Goal: Complete application form

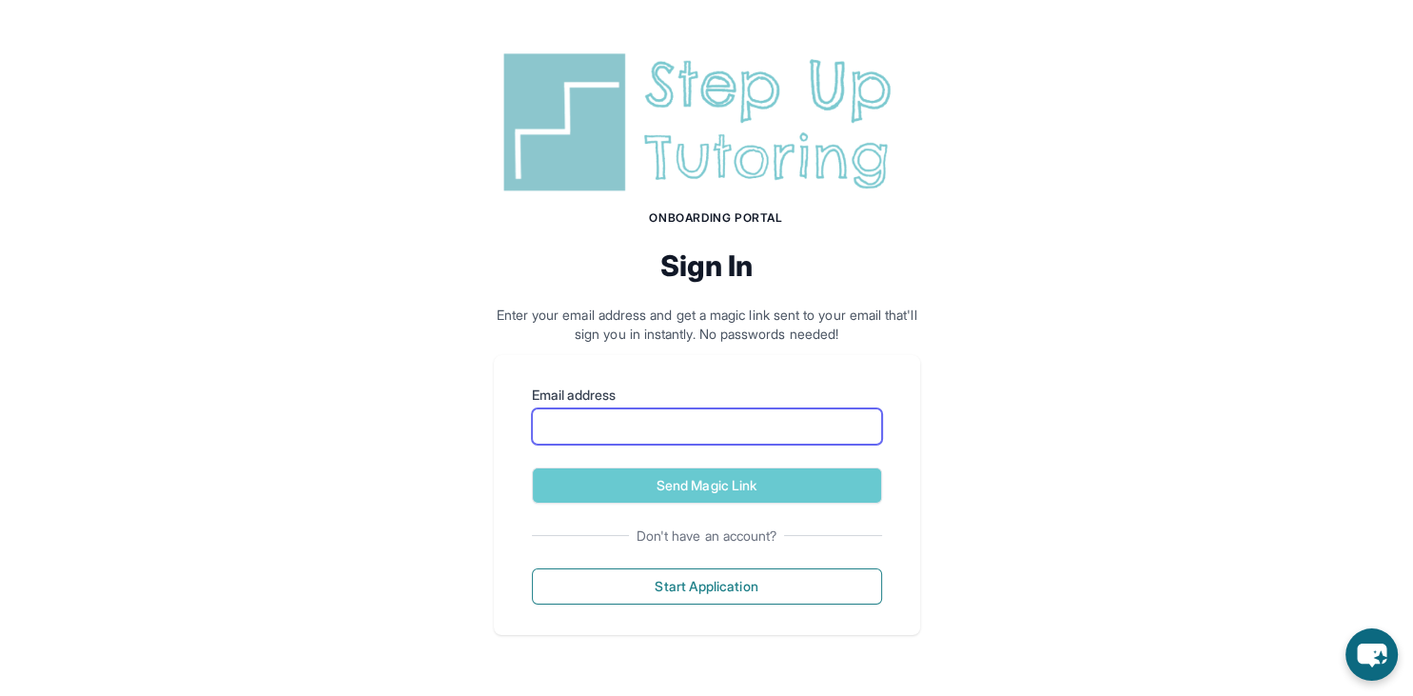
click at [606, 429] on input "Email address" at bounding box center [707, 426] width 350 height 36
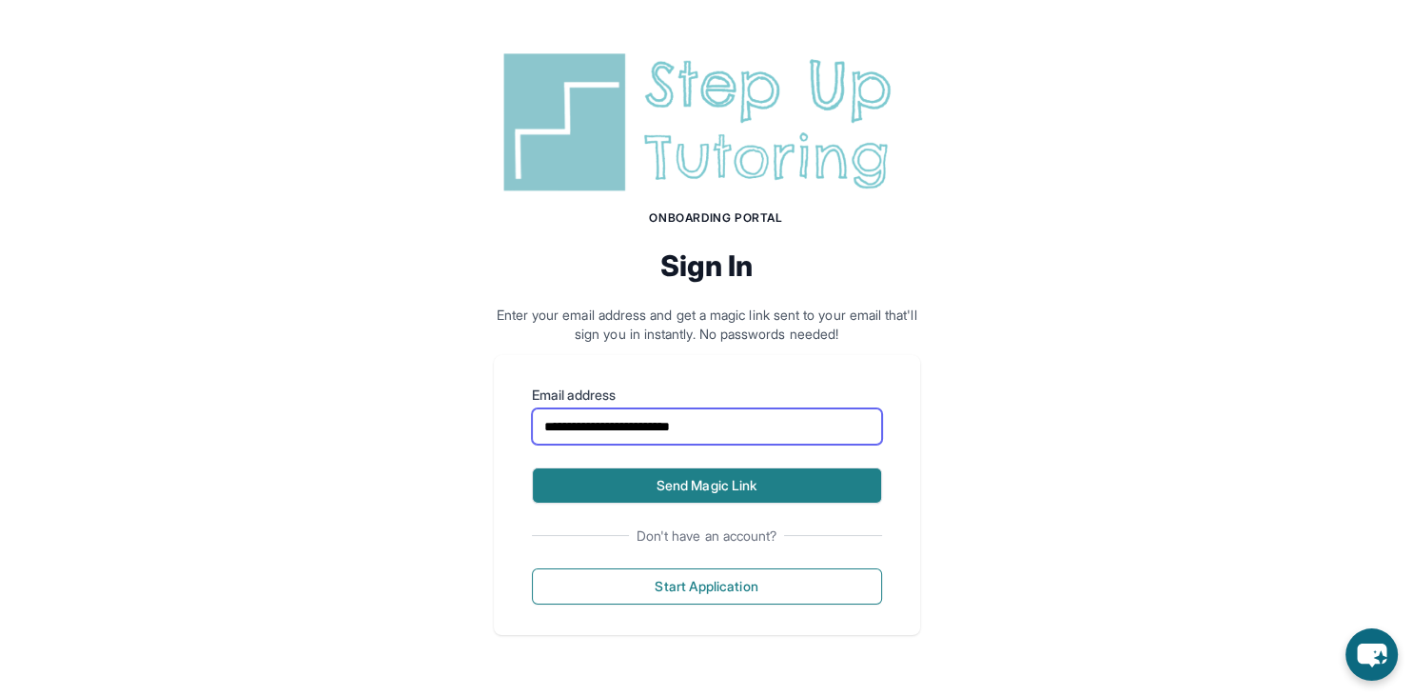
type input "**********"
click at [595, 490] on button "Send Magic Link" at bounding box center [707, 485] width 350 height 36
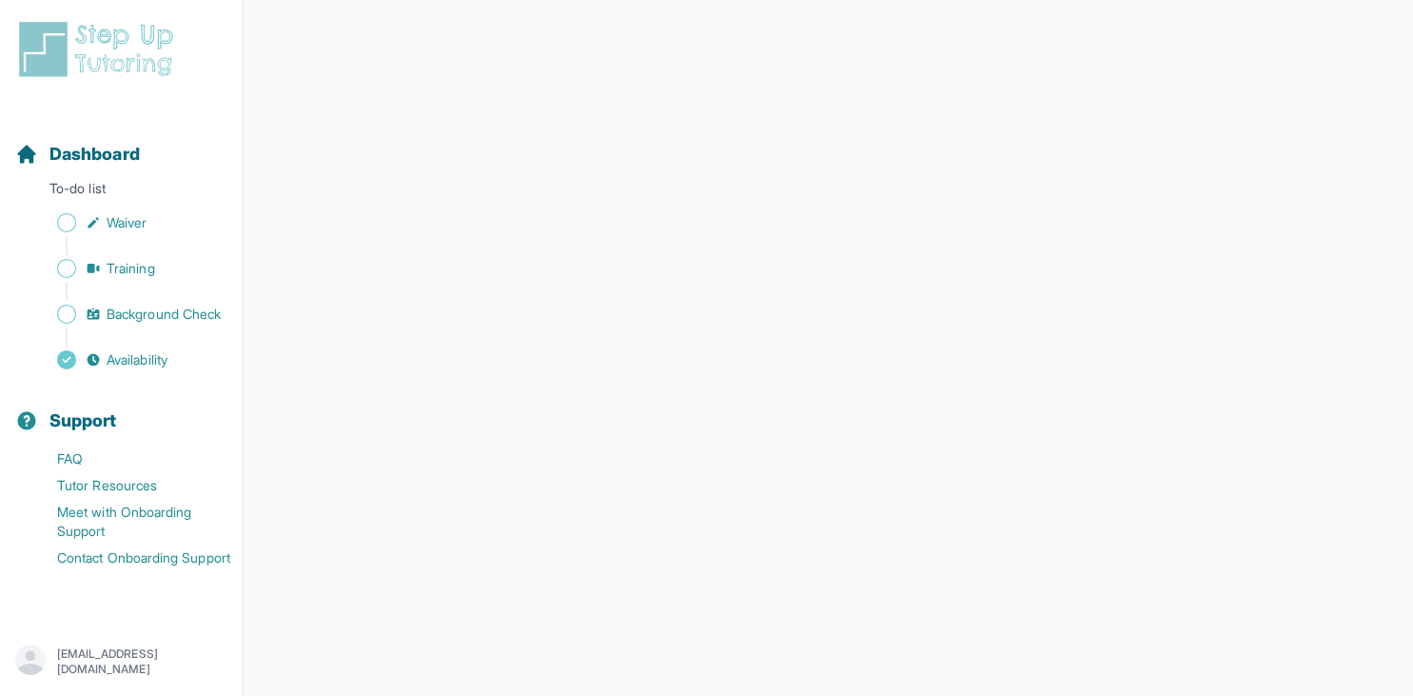
scroll to position [316, 0]
